Goal: Task Accomplishment & Management: Complete application form

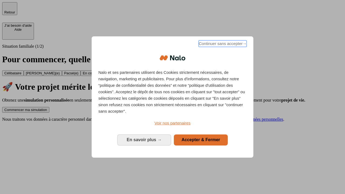
click at [222, 44] on span "Continuer sans accepter →" at bounding box center [222, 43] width 48 height 6
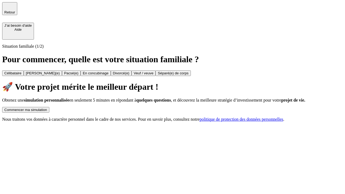
click at [47, 108] on div "Commencer ma simulation" at bounding box center [25, 110] width 43 height 4
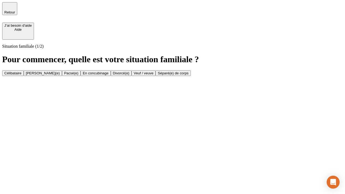
click at [108, 75] on div "En concubinage" at bounding box center [96, 73] width 26 height 4
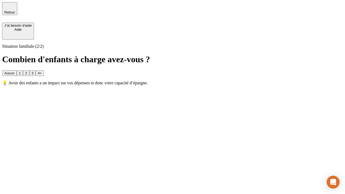
click at [27, 71] on div "2" at bounding box center [26, 73] width 2 height 4
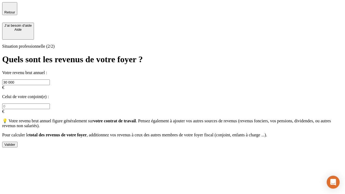
type input "30 000"
click at [15, 143] on div "Valider" at bounding box center [9, 144] width 11 height 4
type input "0"
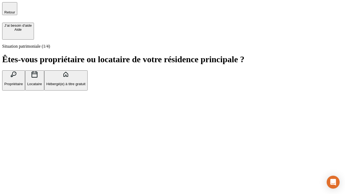
click at [42, 82] on p "Locataire" at bounding box center [34, 84] width 15 height 4
type input "1 000"
click at [42, 82] on p "Locataire" at bounding box center [34, 84] width 15 height 4
click at [15, 119] on div "Valider" at bounding box center [9, 117] width 11 height 4
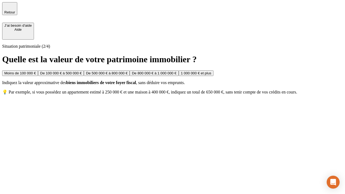
click at [36, 71] on div "Moins de 100 000 €" at bounding box center [19, 73] width 31 height 4
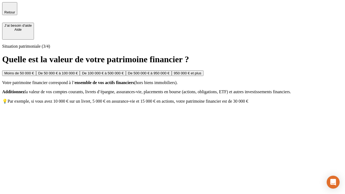
click at [34, 71] on div "Moins de 50 000 €" at bounding box center [19, 73] width 30 height 4
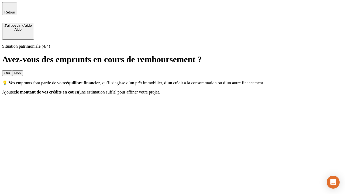
click at [21, 71] on div "Non" at bounding box center [17, 73] width 6 height 4
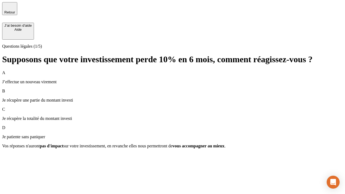
click at [172, 70] on div "A J’effectue un nouveau virement" at bounding box center [172, 77] width 340 height 14
click at [16, 157] on div "Suivant" at bounding box center [10, 155] width 12 height 4
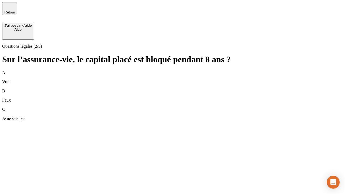
click at [172, 70] on div "A Vrai" at bounding box center [172, 77] width 340 height 14
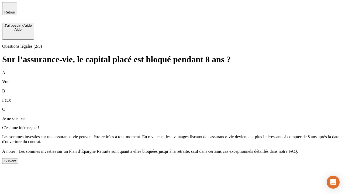
click at [16, 163] on div "Suivant" at bounding box center [10, 161] width 12 height 4
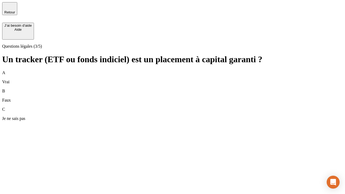
click at [172, 70] on div "A Vrai" at bounding box center [172, 77] width 340 height 14
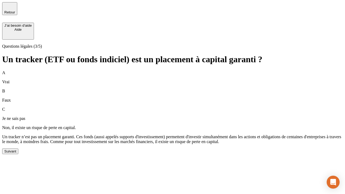
click at [16, 153] on div "Suivant" at bounding box center [10, 151] width 12 height 4
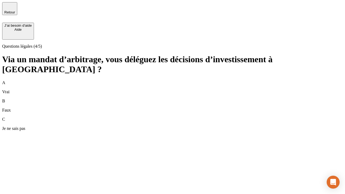
click at [172, 80] on div "A Vrai" at bounding box center [172, 87] width 340 height 14
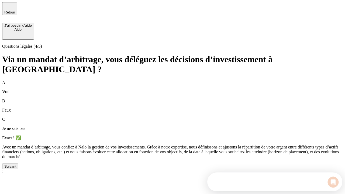
click at [16, 168] on div "Suivant" at bounding box center [10, 166] width 12 height 4
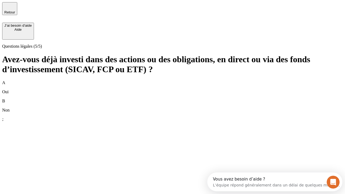
click at [172, 99] on div "B Non" at bounding box center [172, 106] width 340 height 14
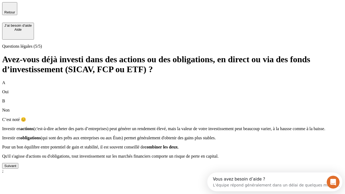
click at [16, 168] on div "Suivant" at bounding box center [10, 166] width 12 height 4
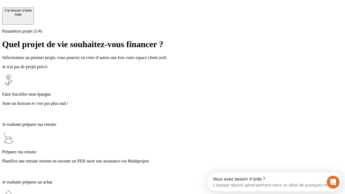
scroll to position [5, 0]
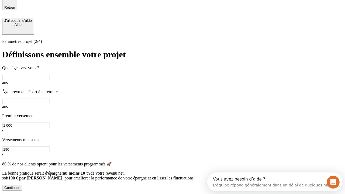
click at [50, 75] on input "text" at bounding box center [26, 78] width 48 height 6
type input "40"
click at [50, 99] on input "text" at bounding box center [26, 102] width 48 height 6
type input "64"
click at [50, 122] on input "1 000" at bounding box center [26, 125] width 48 height 6
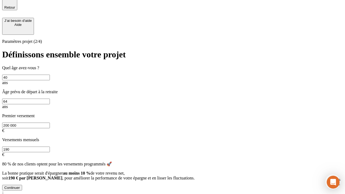
type input "200 000"
click at [50, 146] on input "190" at bounding box center [26, 149] width 48 height 6
type input "640"
click at [20, 185] on div "Continuer" at bounding box center [12, 187] width 16 height 4
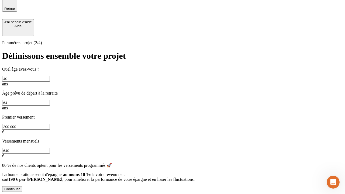
scroll to position [0, 0]
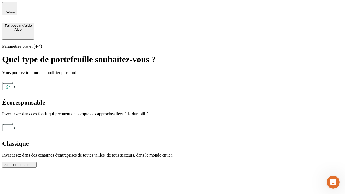
click at [114, 99] on div "Écoresponsable" at bounding box center [172, 102] width 340 height 7
click at [34, 163] on div "Simuler mon projet" at bounding box center [19, 165] width 30 height 4
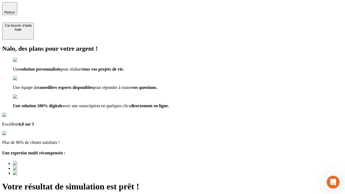
type input "[EMAIL_ADDRESS][DOMAIN_NAME]"
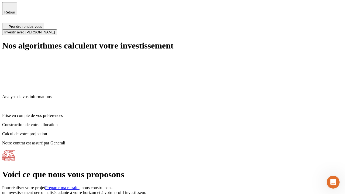
scroll to position [2, 0]
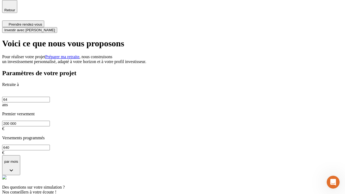
click at [55, 28] on span "Investir avec [PERSON_NAME]" at bounding box center [29, 30] width 51 height 4
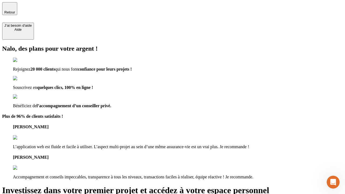
type input "[EMAIL_ADDRESS][DOMAIN_NAME]"
